Goal: Task Accomplishment & Management: Manage account settings

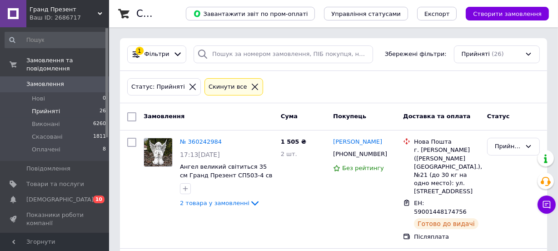
click at [42, 108] on li "Прийняті 26" at bounding box center [55, 111] width 111 height 13
click at [41, 107] on span "Прийняті" at bounding box center [46, 111] width 28 height 8
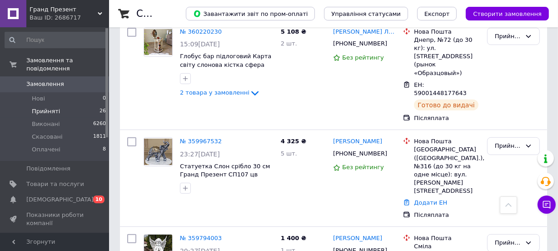
scroll to position [329, 0]
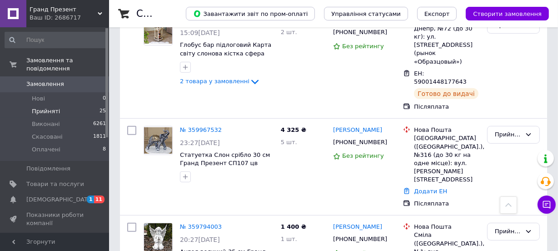
scroll to position [367, 0]
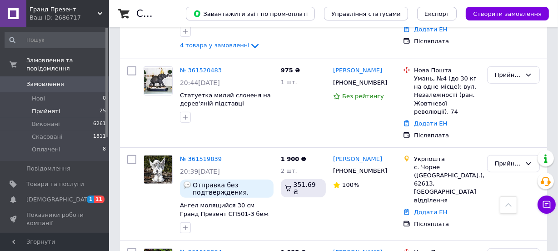
scroll to position [413, 0]
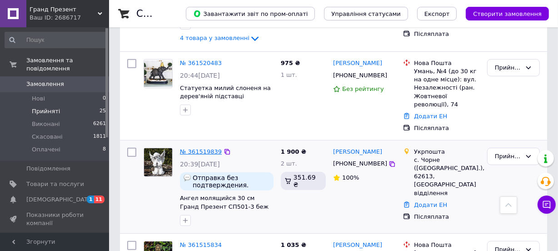
click at [194, 148] on link "№ 361519839" at bounding box center [201, 151] width 42 height 7
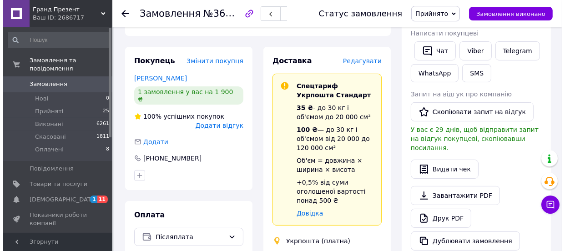
scroll to position [124, 0]
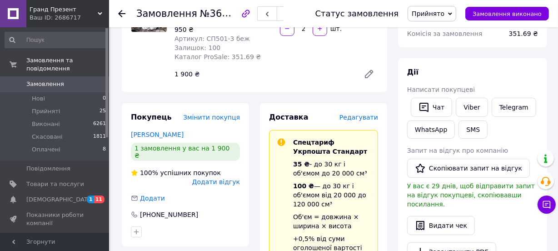
click at [366, 114] on span "Редагувати" at bounding box center [359, 117] width 39 height 7
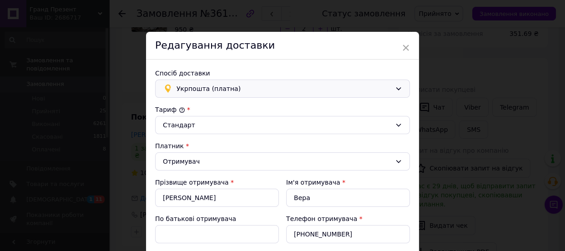
click at [253, 95] on div "Укрпошта (платна)" at bounding box center [282, 89] width 255 height 18
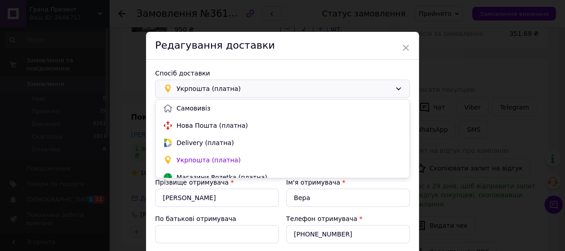
scroll to position [8, 0]
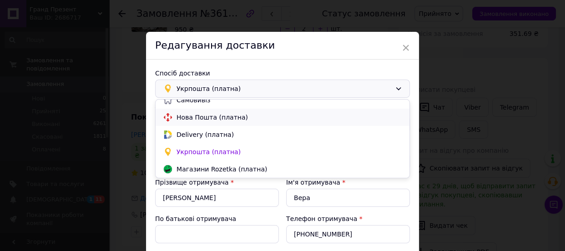
click at [225, 120] on span "Нова Пошта (платна)" at bounding box center [288, 117] width 225 height 9
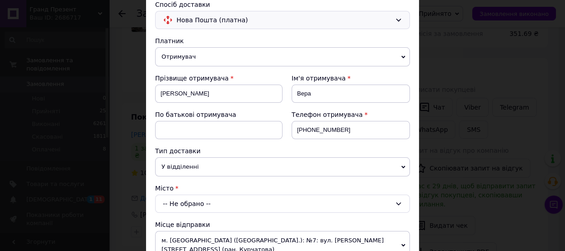
scroll to position [82, 0]
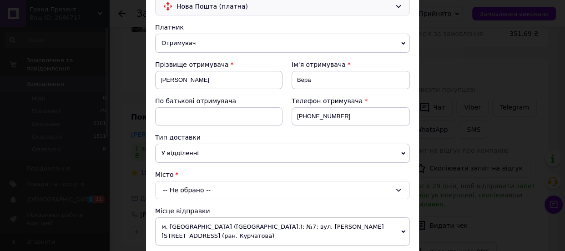
click at [204, 156] on span "У відділенні" at bounding box center [282, 153] width 255 height 19
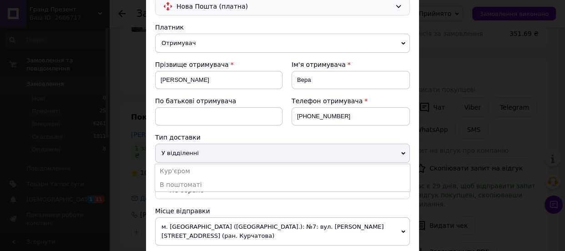
click at [204, 156] on span "У відділенні" at bounding box center [282, 153] width 255 height 19
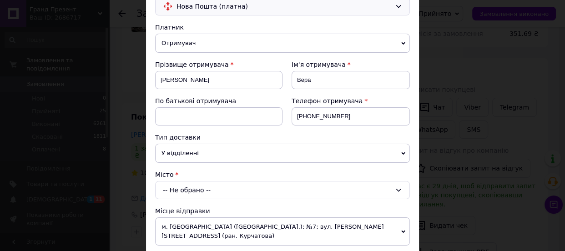
click at [188, 194] on div "-- Не обрано --" at bounding box center [282, 190] width 255 height 18
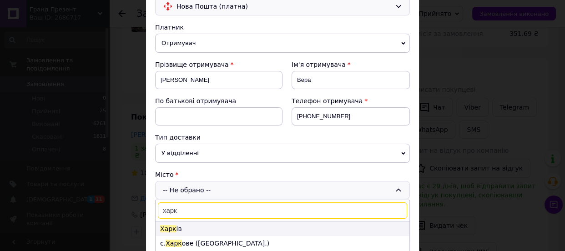
type input "харк"
click at [193, 225] on li "Харк ів" at bounding box center [282, 228] width 254 height 15
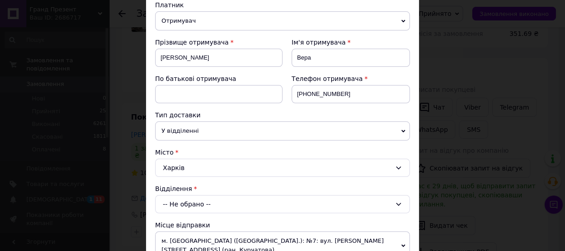
scroll to position [124, 0]
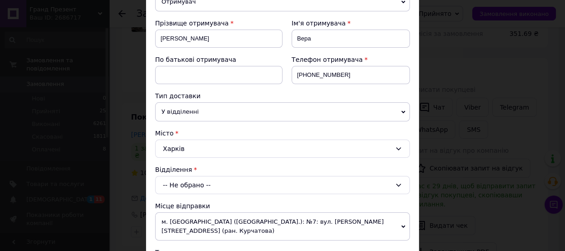
click at [220, 184] on div "-- Не обрано --" at bounding box center [282, 185] width 255 height 18
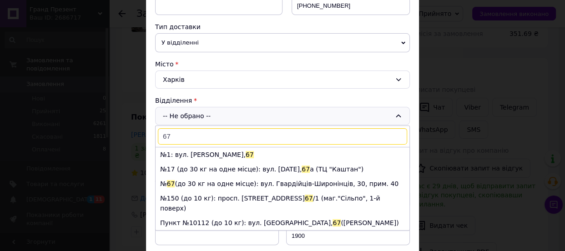
scroll to position [206, 0]
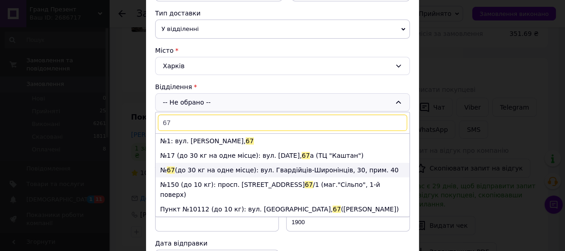
type input "67"
click at [194, 168] on li "№ 67 (до 30 кг на одне місце): вул. Гвардійців-Широнінців, 30, прим. 40" at bounding box center [282, 170] width 254 height 15
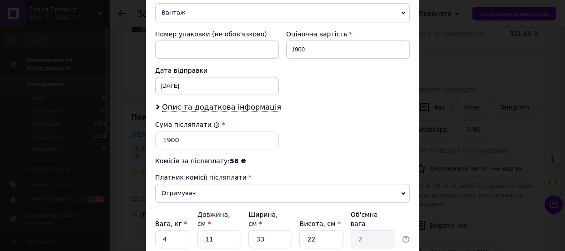
scroll to position [450, 0]
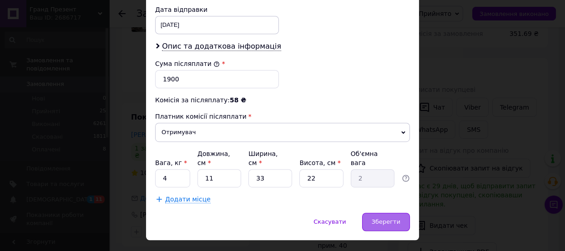
click at [383, 218] on span "Зберегти" at bounding box center [385, 221] width 29 height 7
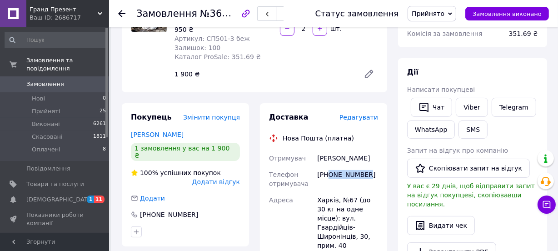
drag, startPoint x: 329, startPoint y: 160, endPoint x: 373, endPoint y: 160, distance: 44.1
click at [373, 166] on div "+380960660642" at bounding box center [347, 178] width 65 height 25
copy div "0960660642"
click at [371, 114] on span "Редагувати" at bounding box center [359, 117] width 39 height 7
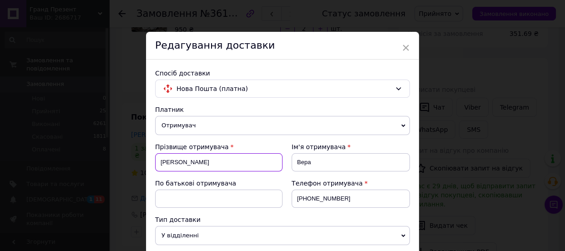
drag, startPoint x: 199, startPoint y: 165, endPoint x: 119, endPoint y: 165, distance: 80.5
click at [119, 165] on div "× Редагування доставки Спосіб доставки Нова Пошта (платна) Платник Отримувач Ві…" at bounding box center [282, 125] width 565 height 251
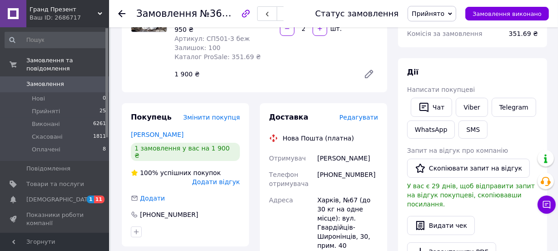
click at [365, 114] on span "Редагувати" at bounding box center [359, 117] width 39 height 7
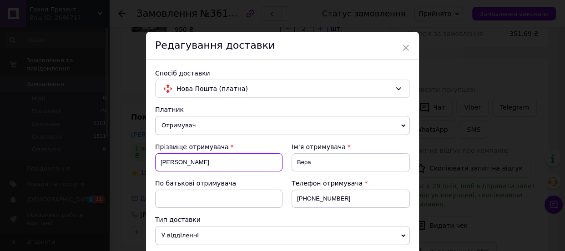
drag, startPoint x: 190, startPoint y: 161, endPoint x: 147, endPoint y: 164, distance: 42.8
paste input "усева Лада"
drag, startPoint x: 178, startPoint y: 161, endPoint x: 205, endPoint y: 162, distance: 27.3
click at [204, 162] on input "Гусева Лада" at bounding box center [218, 162] width 127 height 18
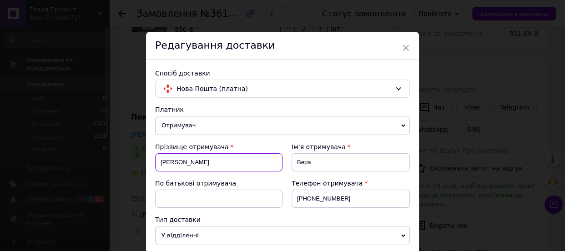
type input "Гусева"
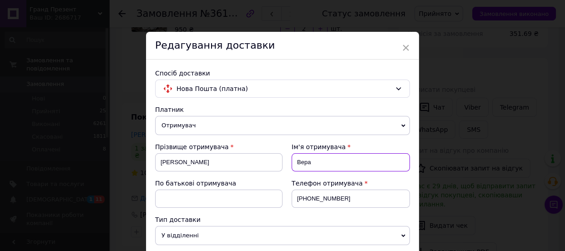
drag, startPoint x: 315, startPoint y: 159, endPoint x: 275, endPoint y: 160, distance: 40.0
click at [275, 160] on div "Прізвище отримувача Гусева Ім'я отримувача Вера По батькові отримувача Телефон …" at bounding box center [282, 178] width 255 height 73
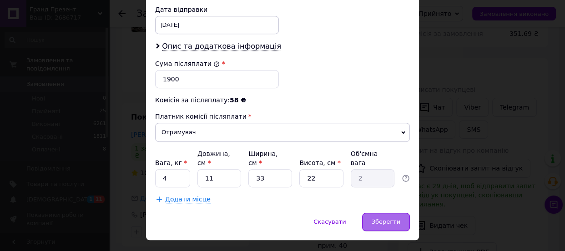
type input "Лада"
click at [392, 218] on span "Зберегти" at bounding box center [385, 221] width 29 height 7
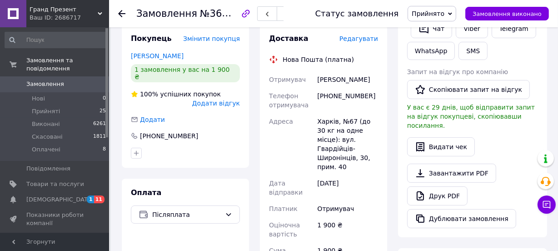
scroll to position [206, 0]
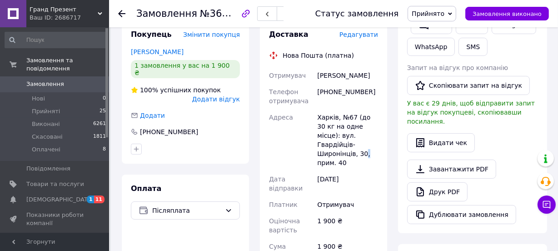
drag, startPoint x: 367, startPoint y: 132, endPoint x: 361, endPoint y: 133, distance: 6.4
click at [361, 133] on div "Харків, №67 (до 30 кг на одне місце): вул. Гвардійців-Широнінців, 30, прим. 40" at bounding box center [347, 140] width 65 height 62
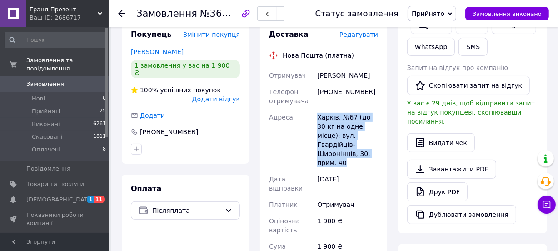
drag, startPoint x: 352, startPoint y: 138, endPoint x: 318, endPoint y: 104, distance: 47.9
click at [318, 109] on div "Харків, №67 (до 30 кг на одне місце): вул. Гвардійців-Широнінців, 30, прим. 40" at bounding box center [347, 140] width 65 height 62
copy div "Харків, №67 (до 30 кг на одне місце): вул. Гвардійців-Широнінців, 30, прим. 40"
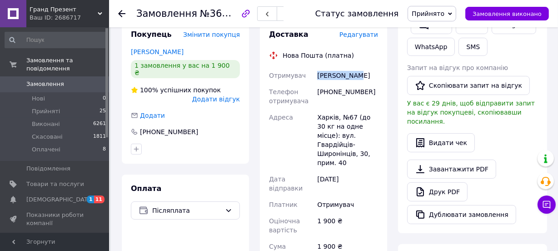
drag, startPoint x: 316, startPoint y: 61, endPoint x: 353, endPoint y: 60, distance: 36.8
click at [353, 67] on div "Гусева Лада" at bounding box center [347, 75] width 65 height 16
copy div "Гусева Лада"
drag, startPoint x: 329, startPoint y: 75, endPoint x: 363, endPoint y: 75, distance: 34.1
click at [363, 84] on div "+380960660642" at bounding box center [347, 96] width 65 height 25
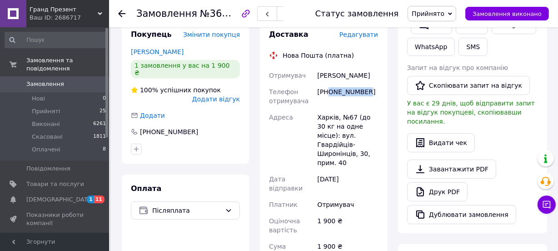
copy div "0960660642"
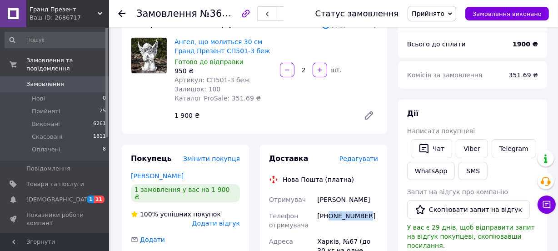
scroll to position [0, 0]
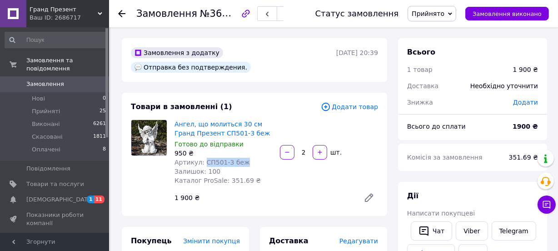
drag, startPoint x: 201, startPoint y: 148, endPoint x: 242, endPoint y: 150, distance: 40.5
click at [242, 158] on div "Артикул: СП501-3 беж" at bounding box center [224, 162] width 98 height 9
copy span "СП501-3 беж"
click at [121, 12] on icon at bounding box center [121, 13] width 7 height 7
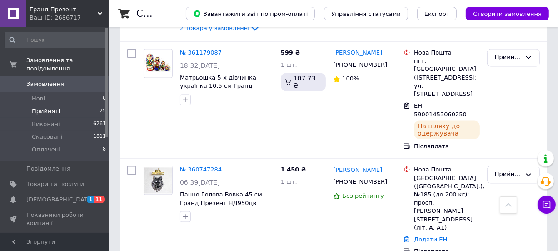
scroll to position [1631, 0]
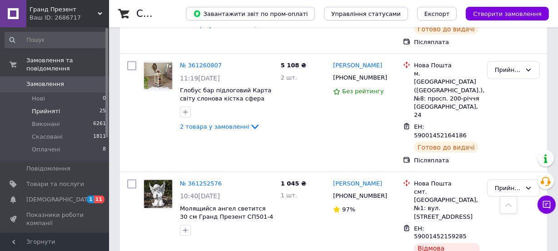
scroll to position [1300, 0]
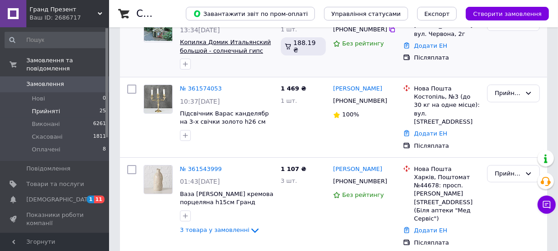
scroll to position [82, 0]
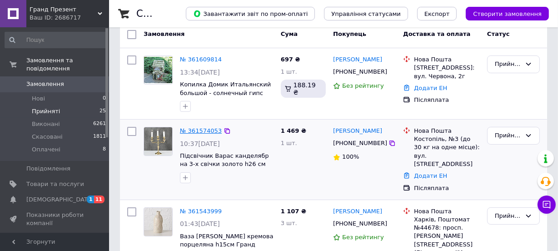
click at [202, 131] on link "№ 361574053" at bounding box center [201, 130] width 42 height 7
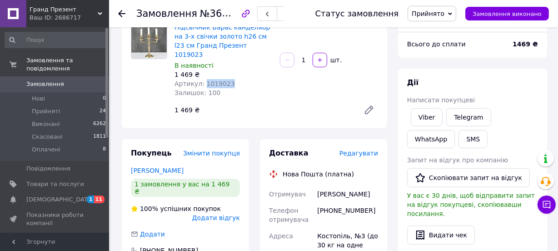
drag, startPoint x: 202, startPoint y: 74, endPoint x: 227, endPoint y: 74, distance: 24.6
click at [227, 79] on div "Артикул: 1019023" at bounding box center [224, 83] width 98 height 9
copy span "1019023"
